Goal: Transaction & Acquisition: Download file/media

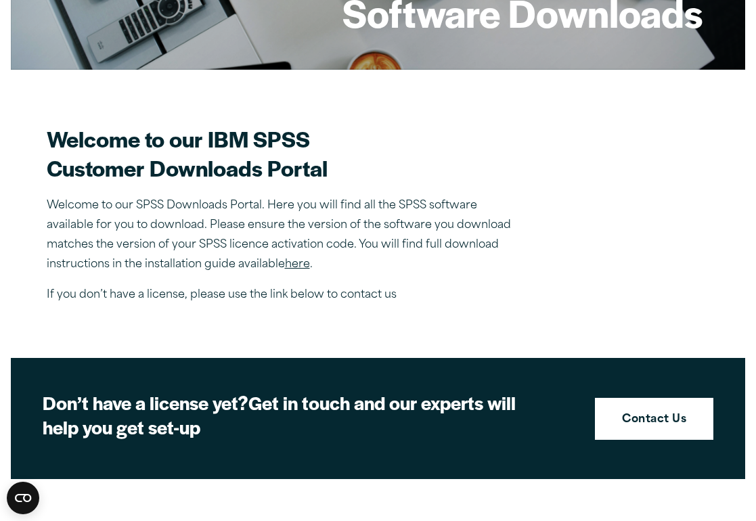
scroll to position [211, 0]
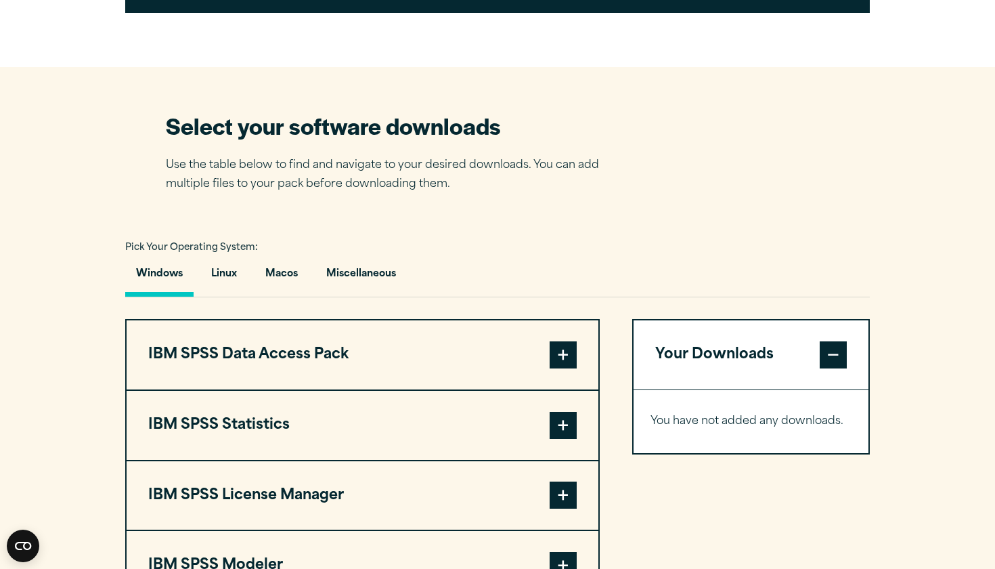
scroll to position [778, 0]
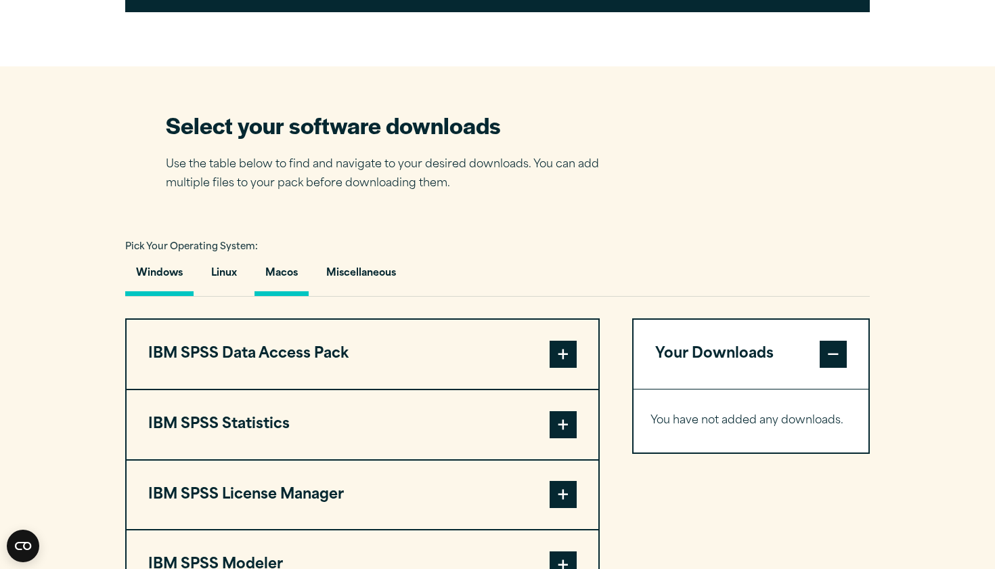
click at [282, 269] on button "Macos" at bounding box center [281, 276] width 54 height 39
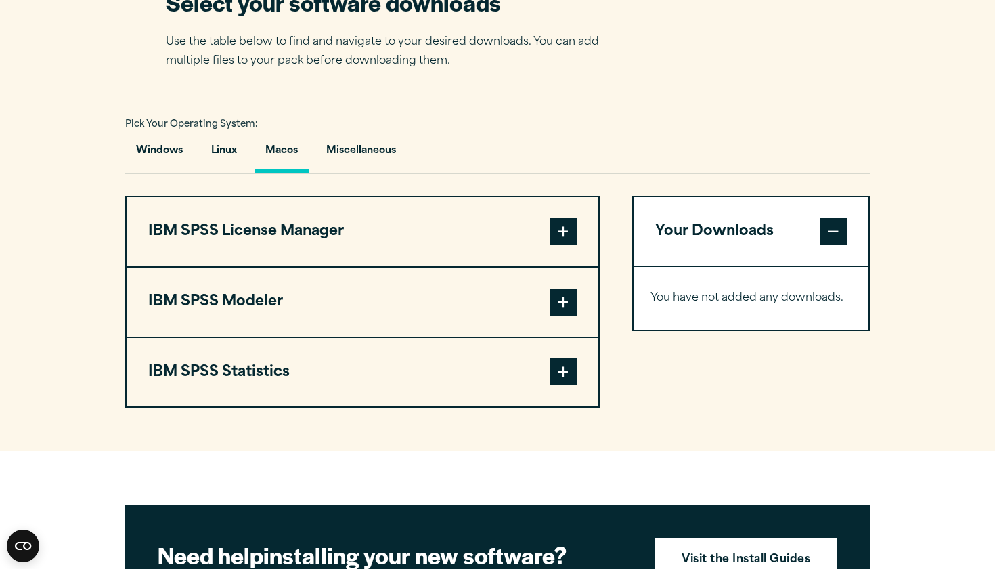
scroll to position [902, 0]
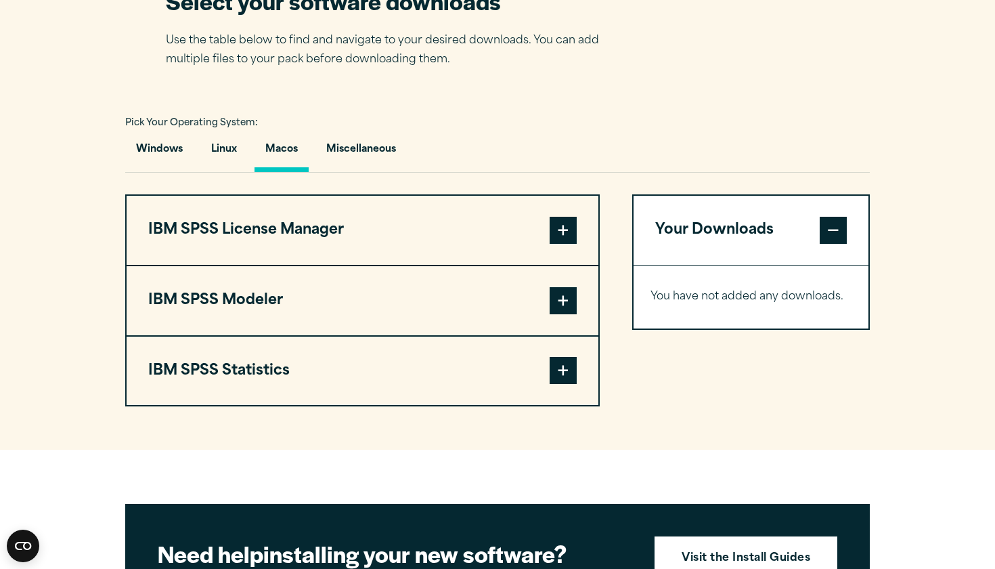
click at [562, 375] on span at bounding box center [563, 370] width 27 height 27
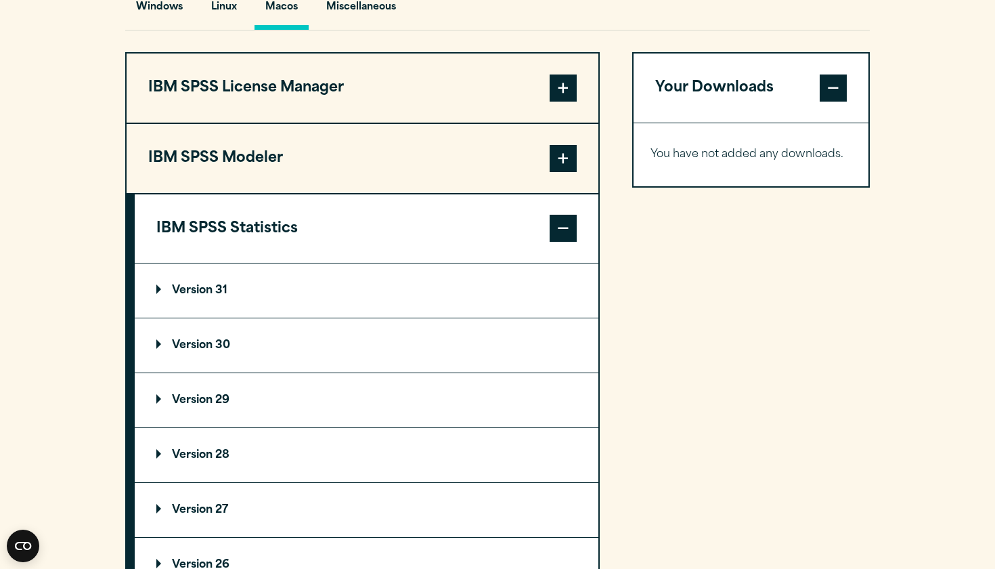
scroll to position [1069, 0]
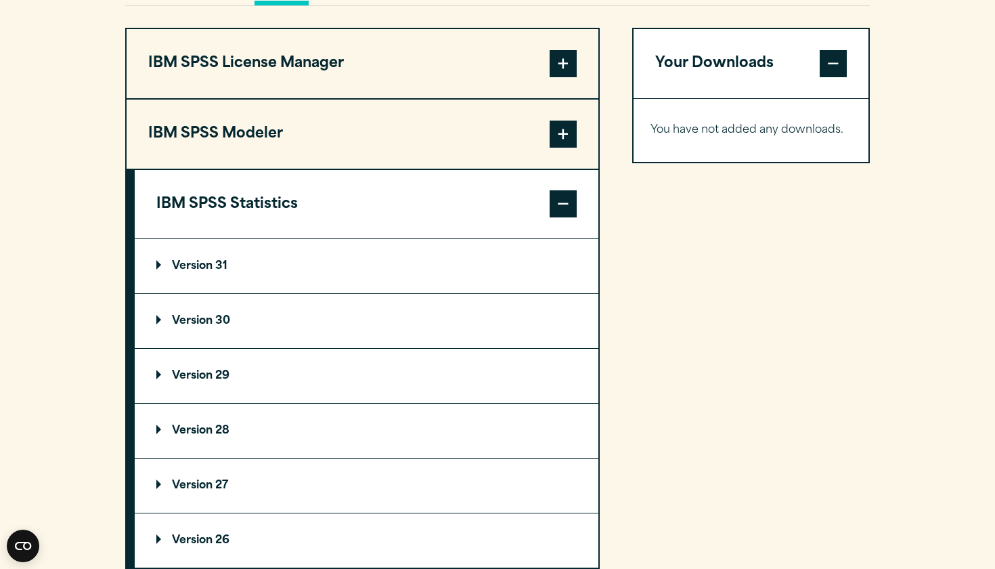
click at [557, 135] on span at bounding box center [563, 133] width 27 height 27
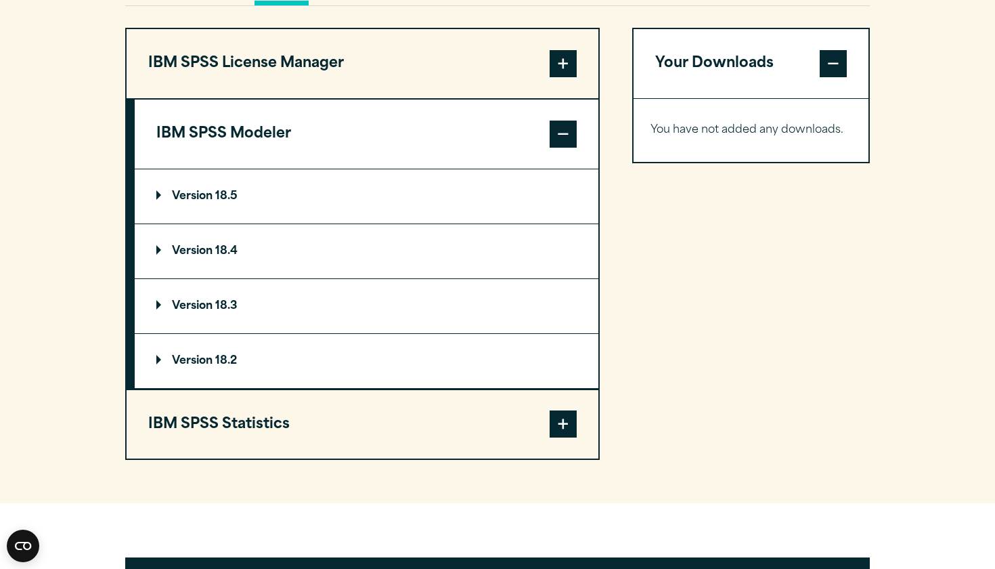
click at [555, 62] on span at bounding box center [563, 63] width 27 height 27
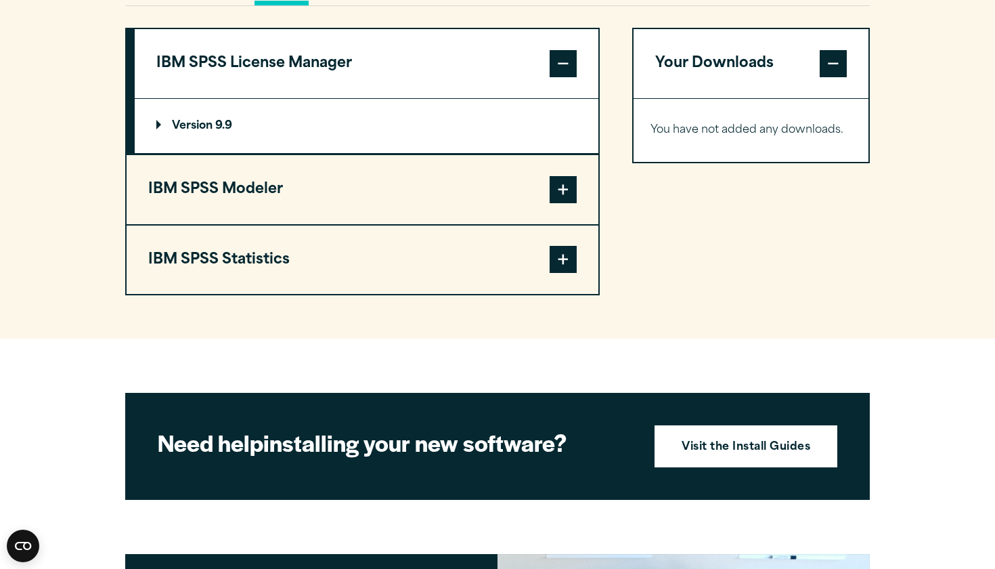
click at [431, 268] on button "IBM SPSS Statistics" at bounding box center [363, 259] width 472 height 69
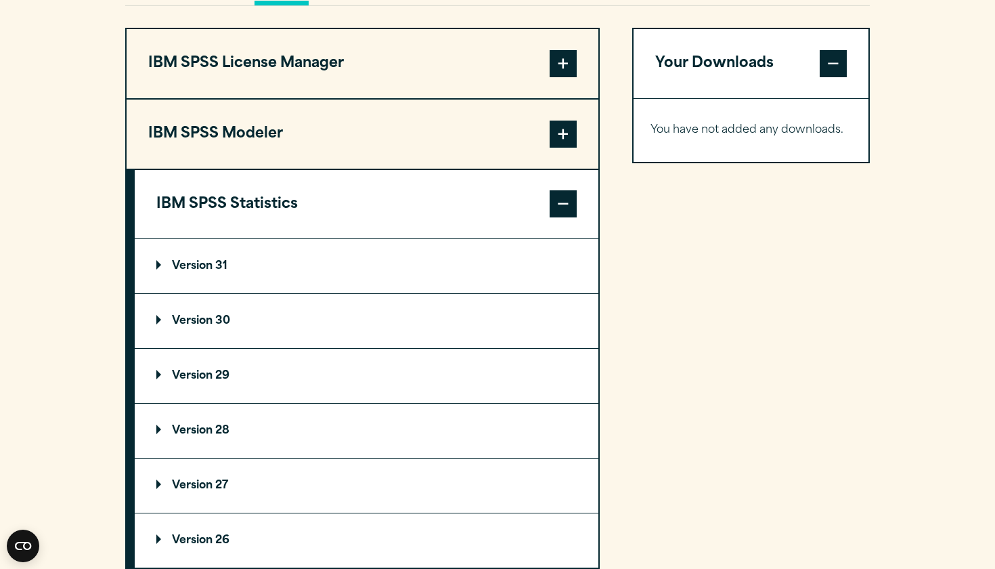
click at [334, 256] on summary "Version 31" at bounding box center [367, 266] width 464 height 54
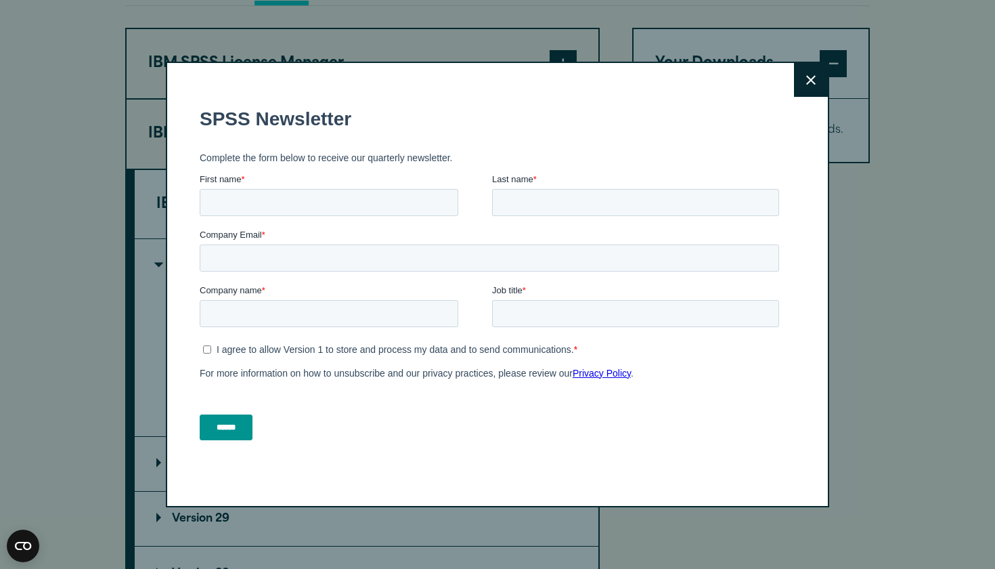
click at [802, 75] on button "Close" at bounding box center [811, 80] width 34 height 34
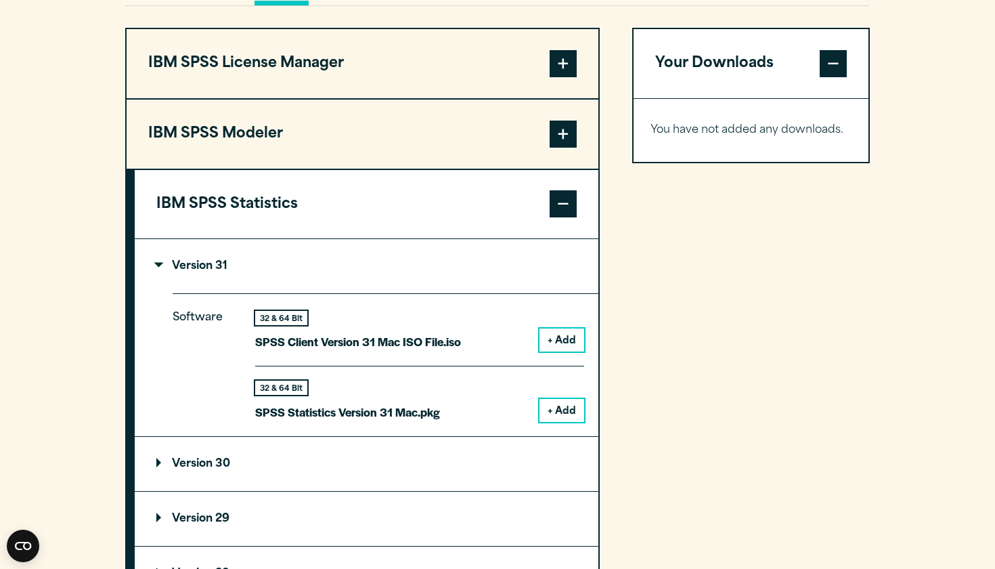
click at [567, 403] on button "+ Add" at bounding box center [561, 410] width 45 height 23
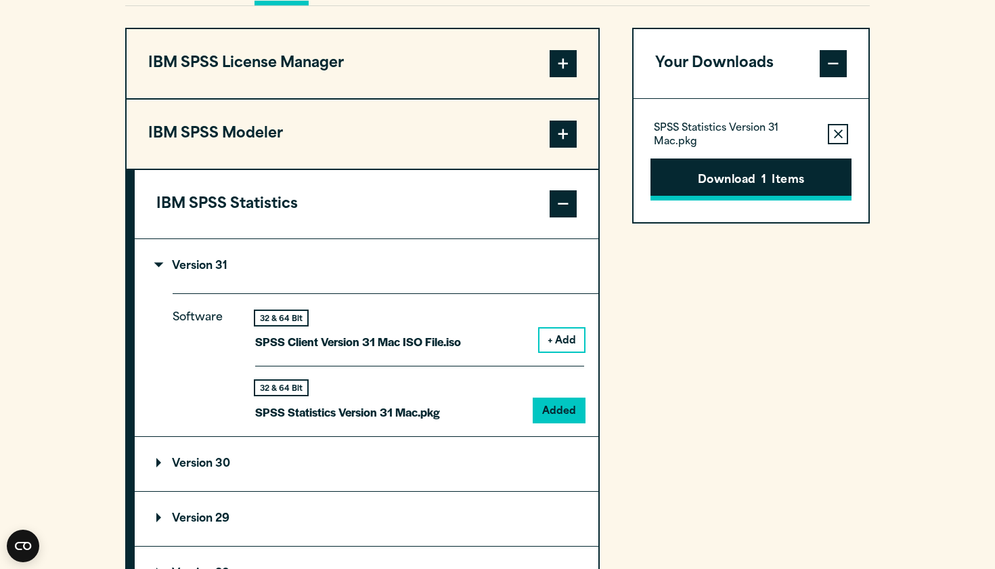
click at [720, 175] on button "Download 1 Items" at bounding box center [750, 179] width 201 height 42
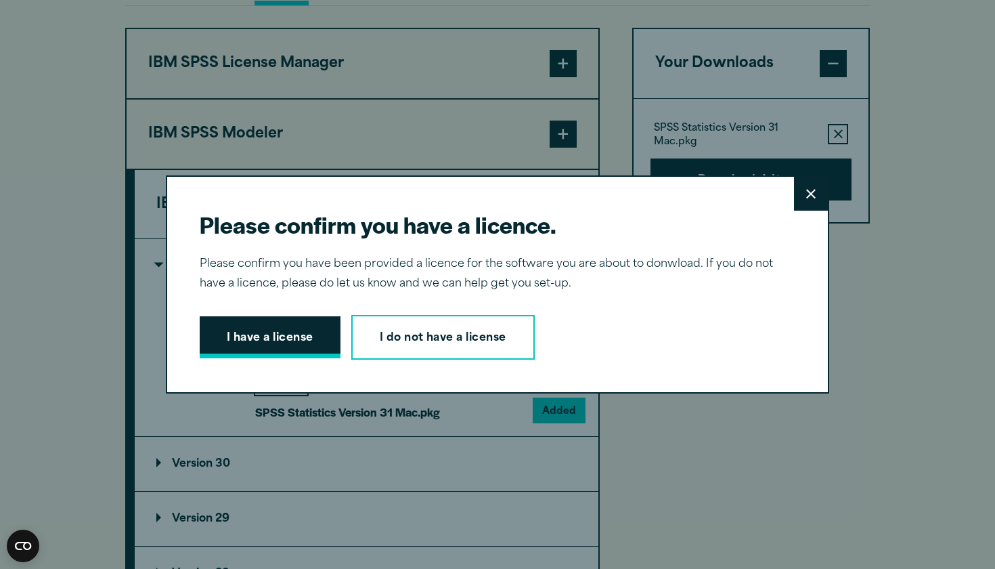
click at [288, 346] on button "I have a license" at bounding box center [270, 337] width 141 height 42
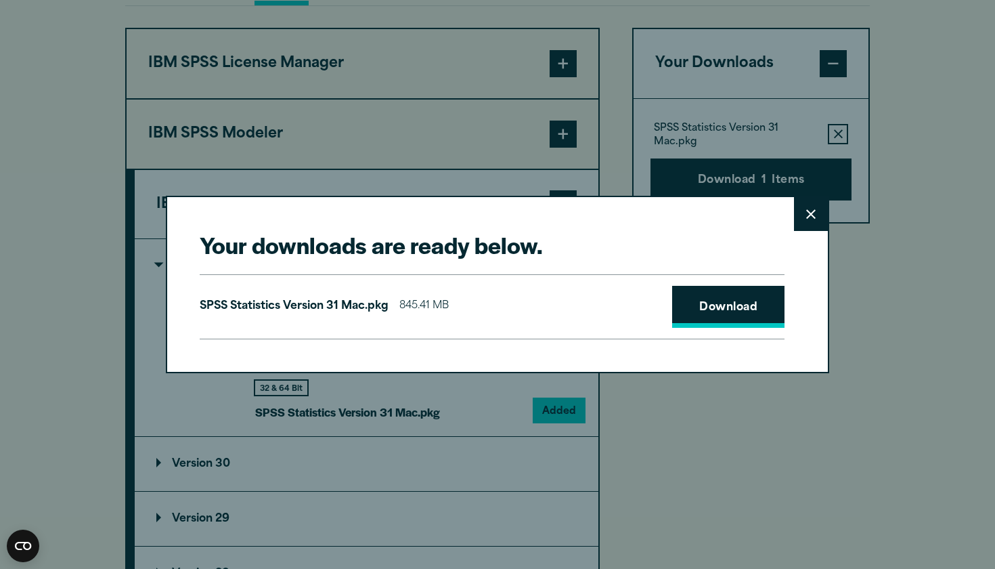
click at [725, 305] on link "Download" at bounding box center [728, 307] width 112 height 42
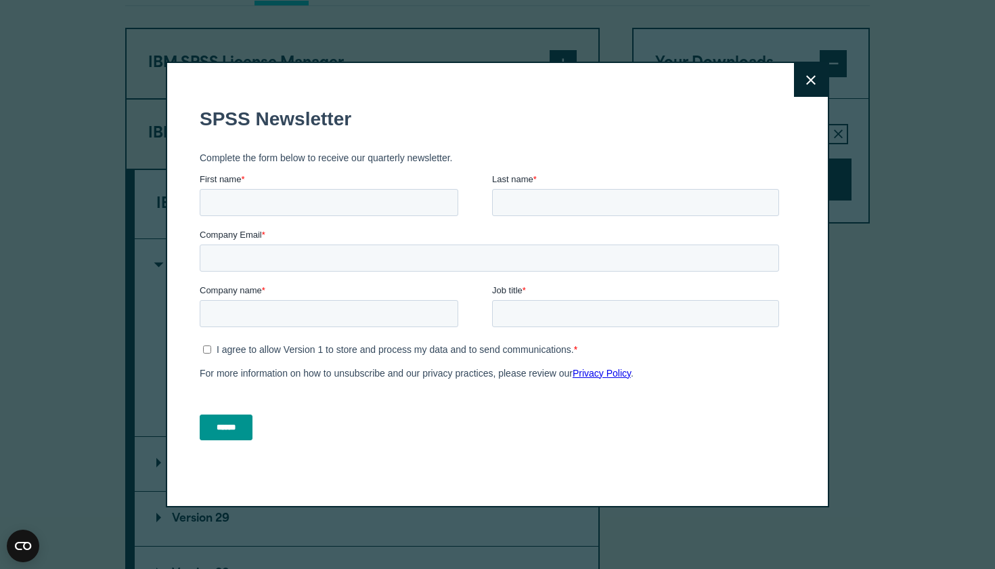
click at [805, 86] on button "Close" at bounding box center [811, 80] width 34 height 34
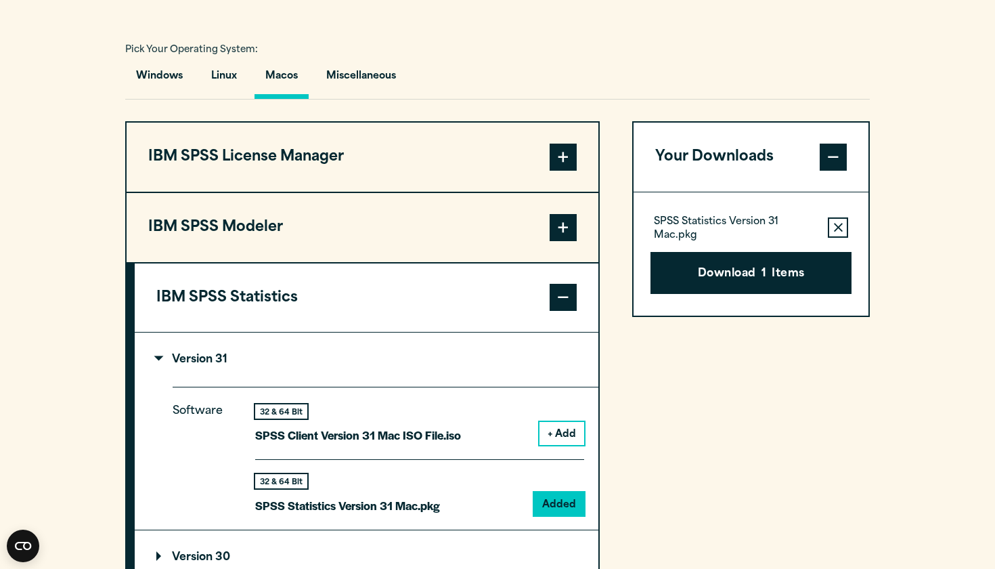
scroll to position [970, 0]
